Goal: Entertainment & Leisure: Consume media (video, audio)

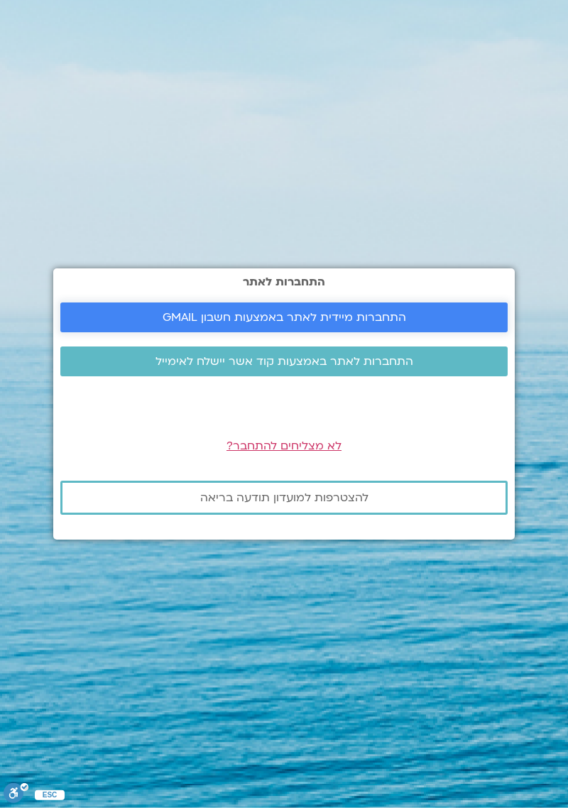
click at [438, 324] on span "התחברות מיידית לאתר באמצעות חשבון GMAIL" at bounding box center [283, 317] width 413 height 13
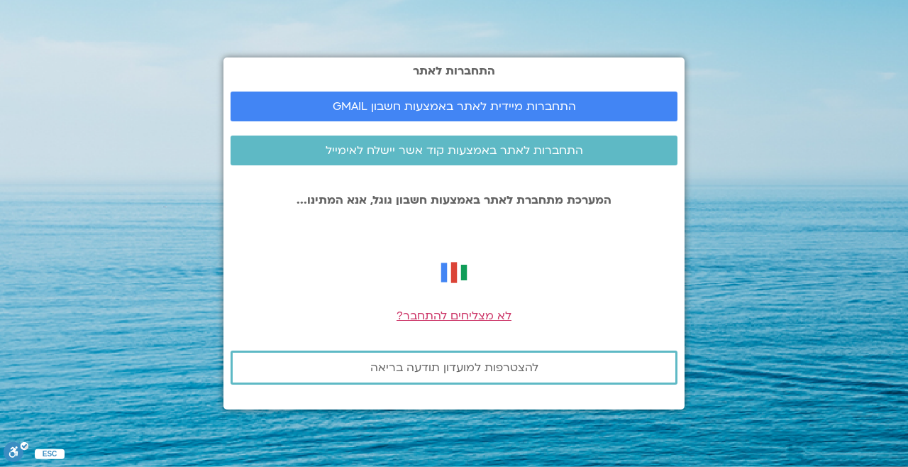
scroll to position [68, 0]
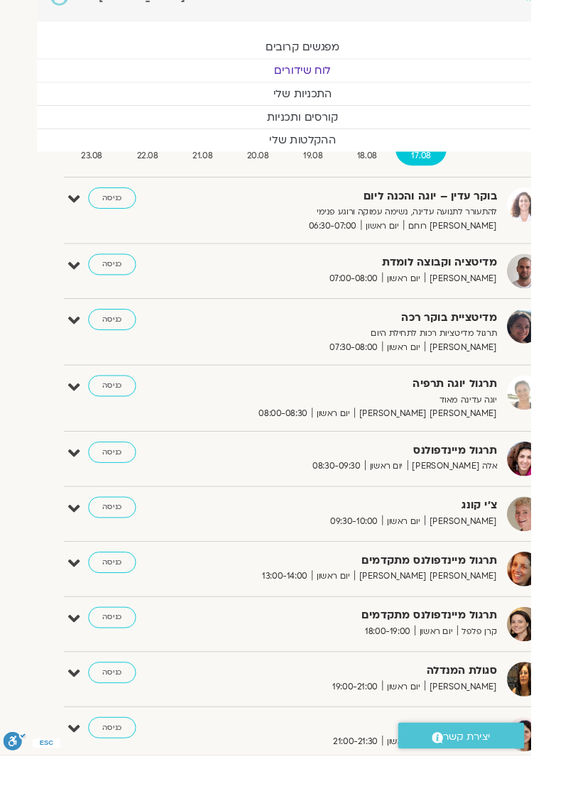
scroll to position [0, -39]
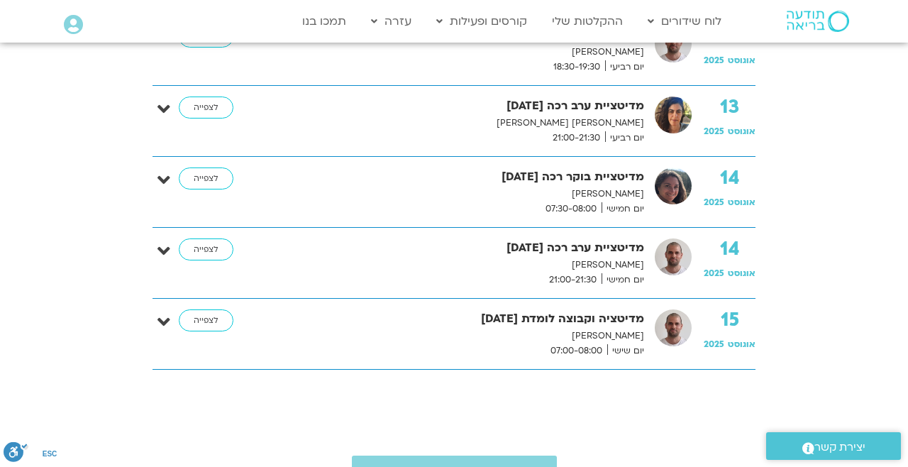
scroll to position [1472, 0]
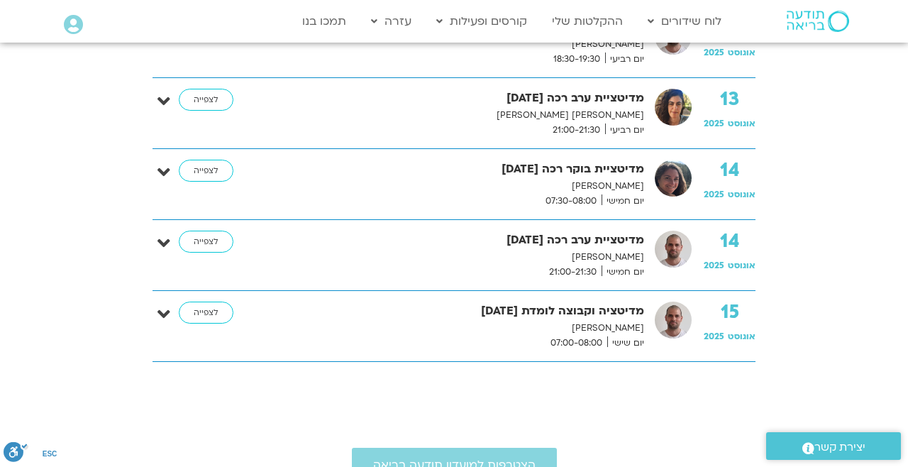
click at [221, 171] on link "לצפייה" at bounding box center [206, 171] width 55 height 23
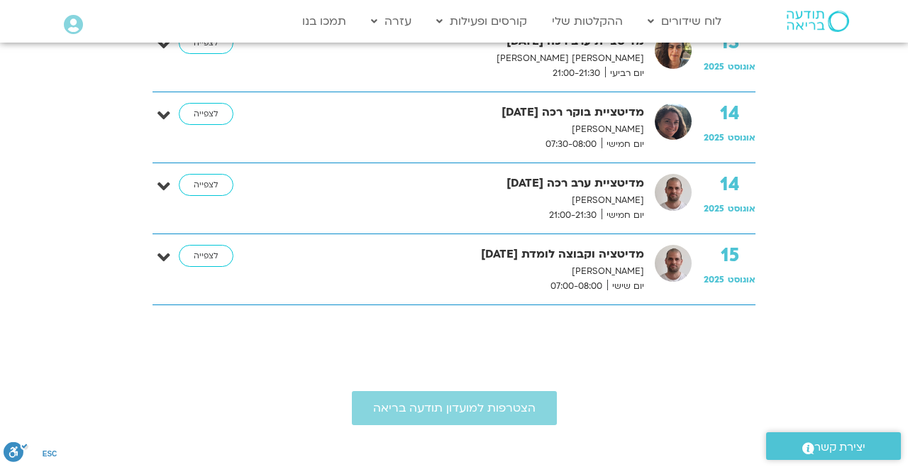
scroll to position [1540, 0]
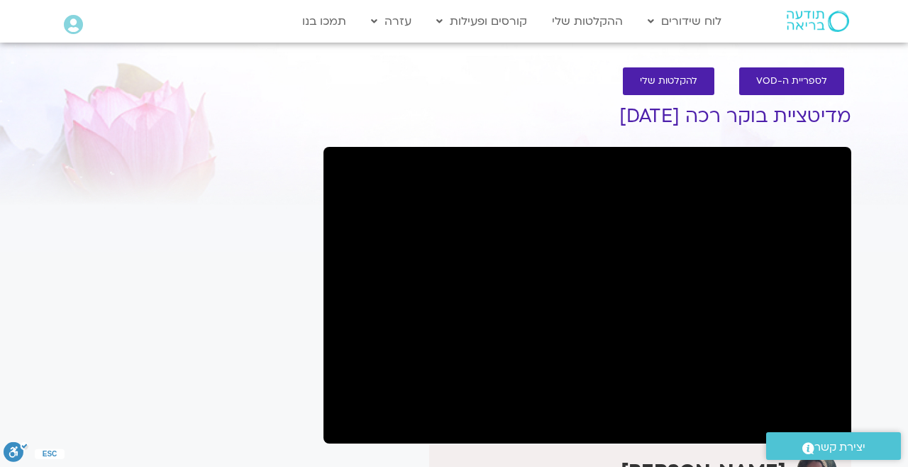
click at [1, 126] on section "לספריית ה-VOD להקלטות שלי מדיטציית בוקר רכה [DATE] [PERSON_NAME] הצטרפות לרשימת…" at bounding box center [454, 339] width 908 height 573
